Goal: Transaction & Acquisition: Book appointment/travel/reservation

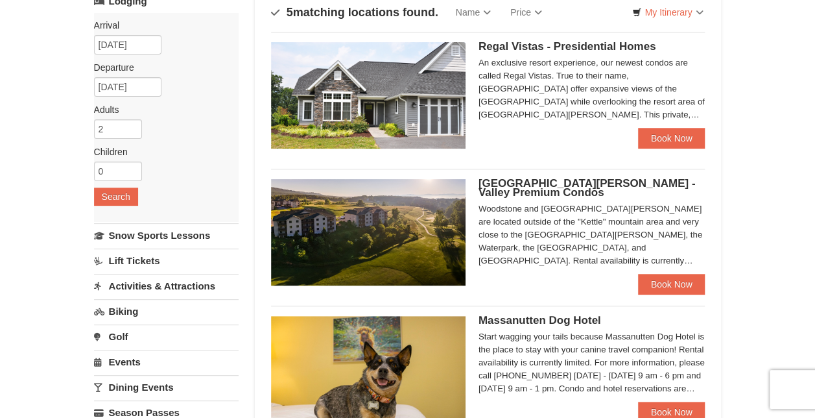
scroll to position [75, 0]
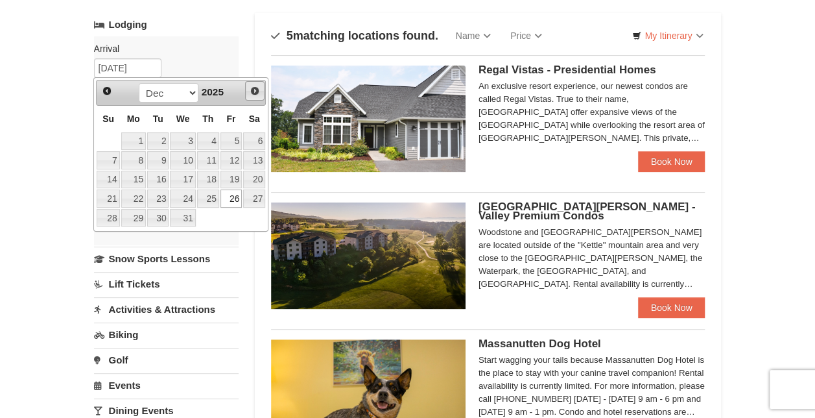
click at [252, 88] on span "Next" at bounding box center [255, 91] width 10 height 10
click at [234, 193] on link "23" at bounding box center [232, 198] width 22 height 18
type input "[DATE]"
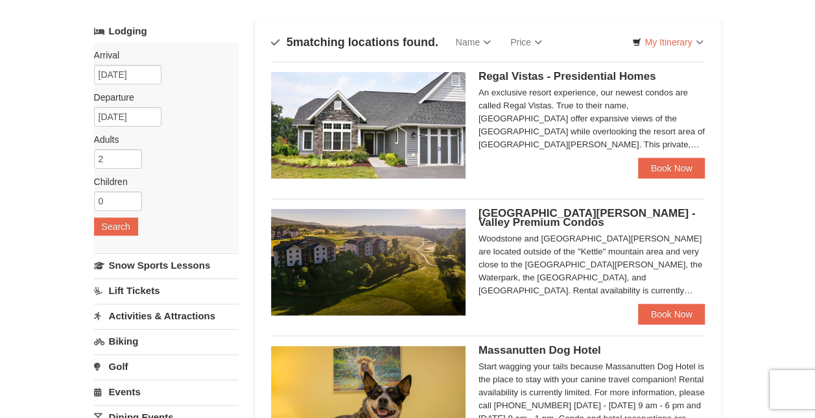
scroll to position [67, 0]
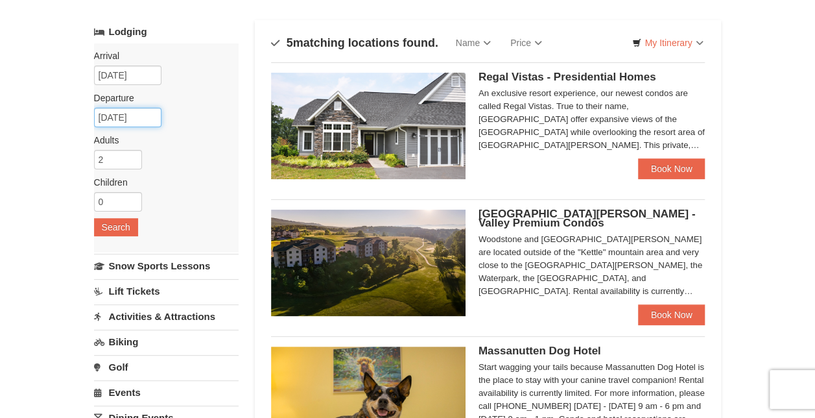
click at [149, 118] on input "[DATE]" at bounding box center [127, 117] width 67 height 19
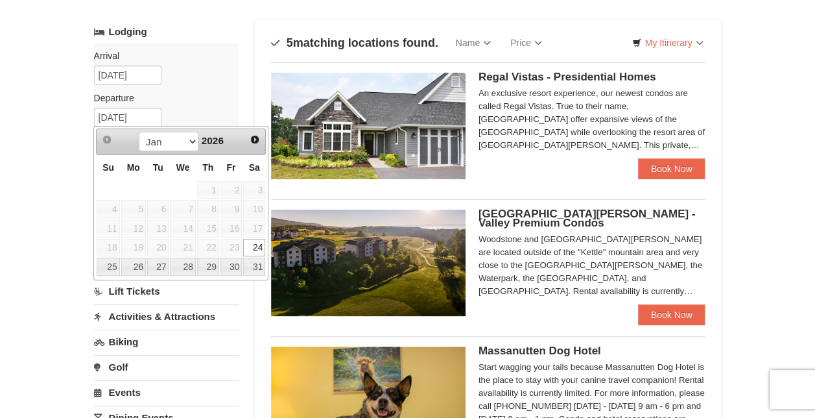
click at [200, 178] on th "Th" at bounding box center [208, 167] width 23 height 25
click at [101, 265] on link "25" at bounding box center [108, 267] width 23 height 18
type input "[DATE]"
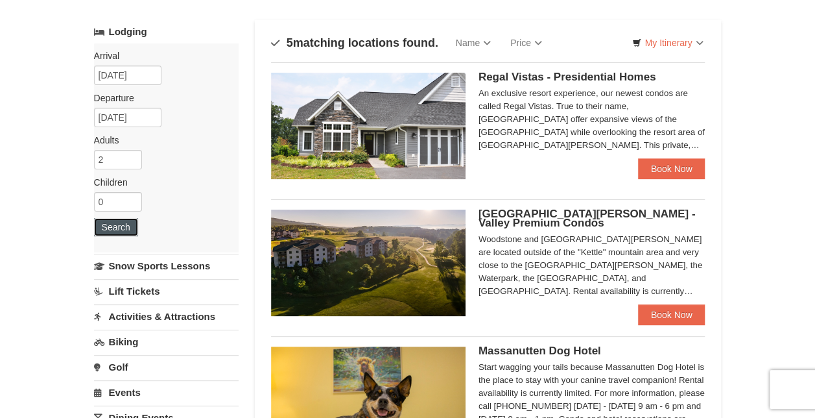
click at [127, 224] on button "Search" at bounding box center [116, 227] width 44 height 18
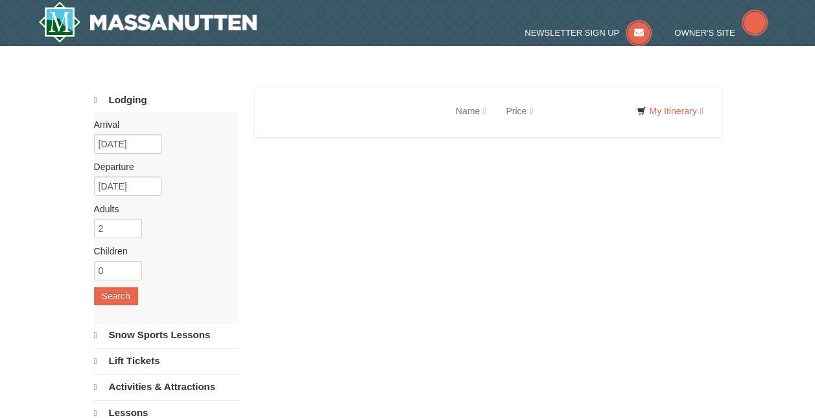
select select "10"
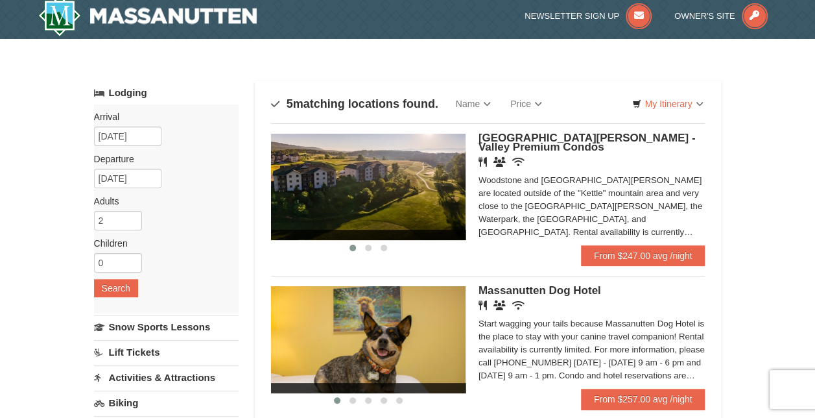
scroll to position [5, 0]
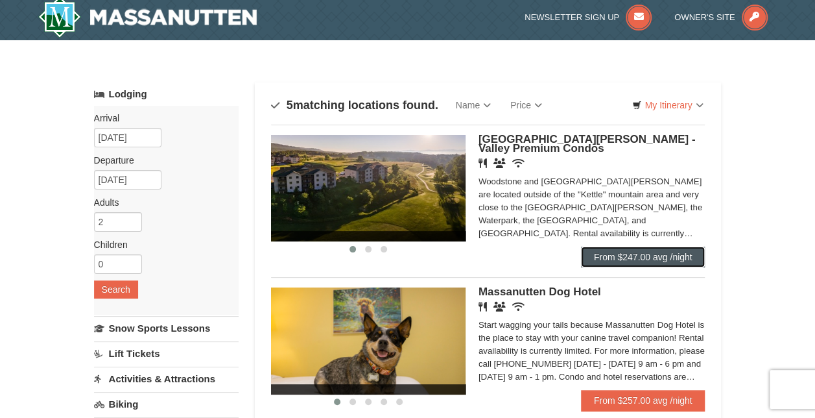
click at [673, 262] on link "From $247.00 avg /night" at bounding box center [643, 257] width 125 height 21
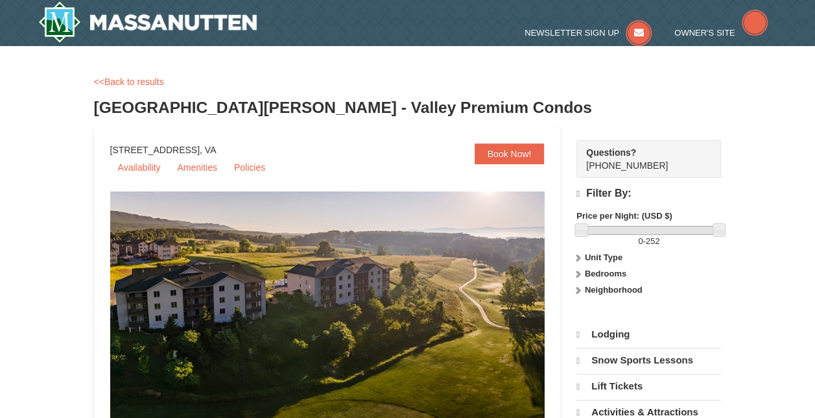
select select "10"
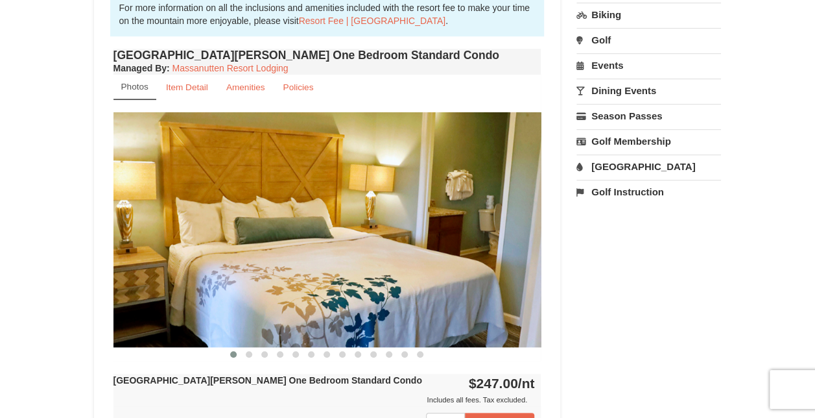
scroll to position [418, 0]
click at [261, 234] on img at bounding box center [328, 230] width 428 height 234
click at [222, 147] on img at bounding box center [328, 230] width 428 height 234
click at [247, 352] on span at bounding box center [249, 355] width 6 height 6
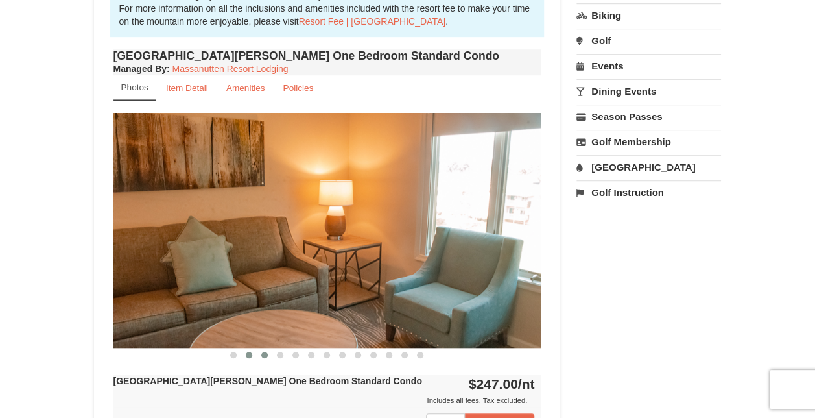
click at [265, 354] on span at bounding box center [264, 355] width 6 height 6
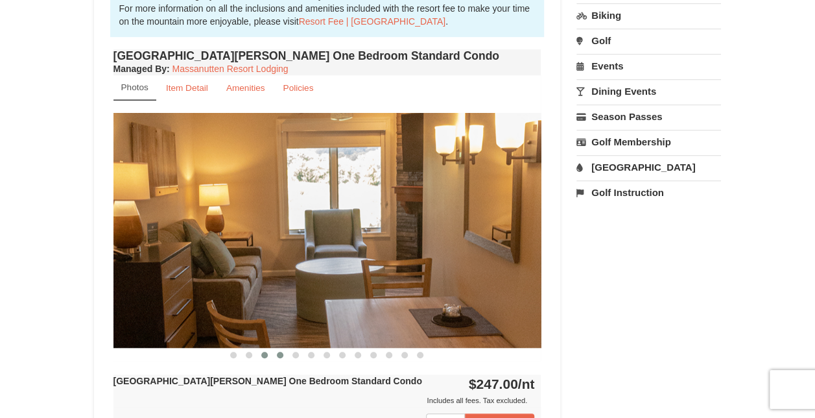
click at [285, 356] on button at bounding box center [280, 354] width 16 height 13
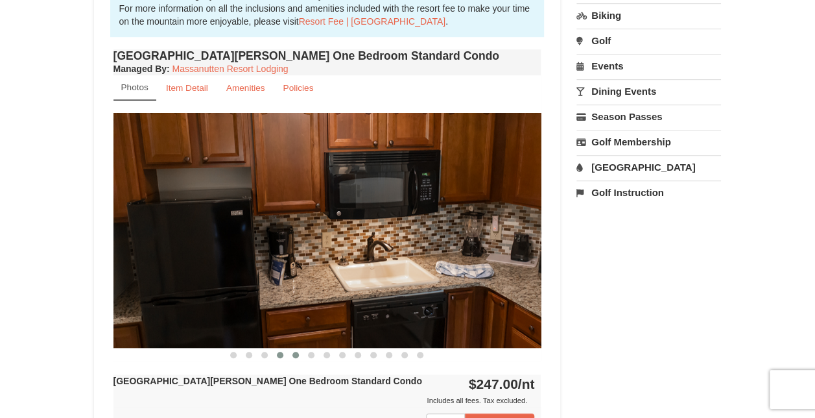
click at [296, 356] on span at bounding box center [296, 355] width 6 height 6
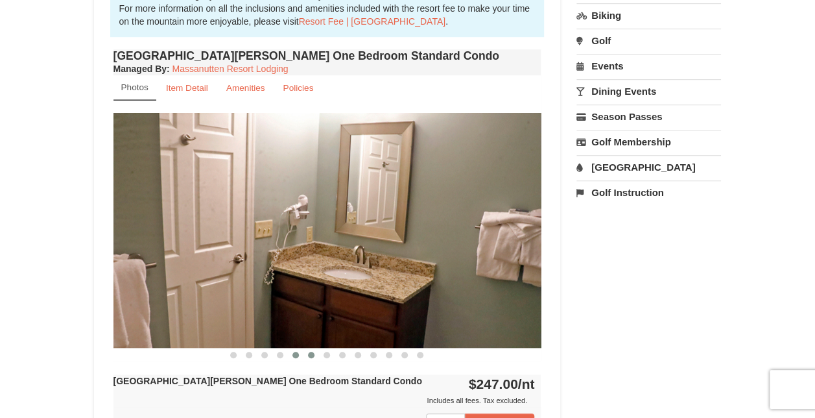
click at [317, 356] on button at bounding box center [312, 354] width 16 height 13
